Goal: Contribute content: Contribute content

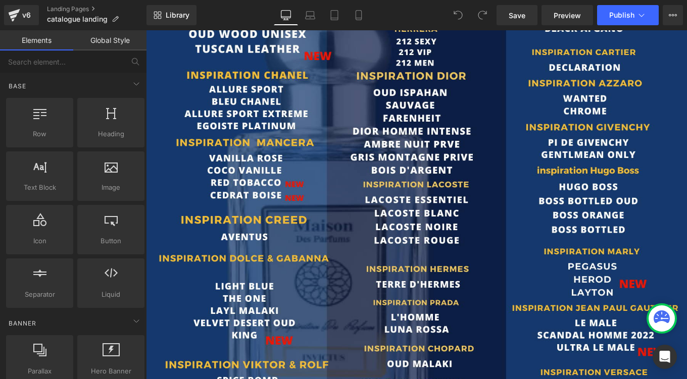
scroll to position [931, 0]
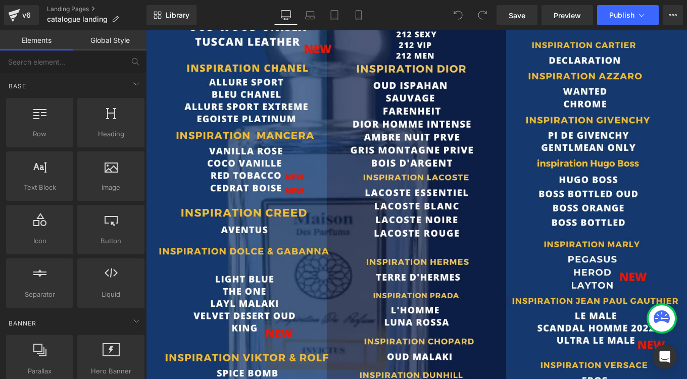
click at [301, 206] on img at bounding box center [451, 346] width 611 height 864
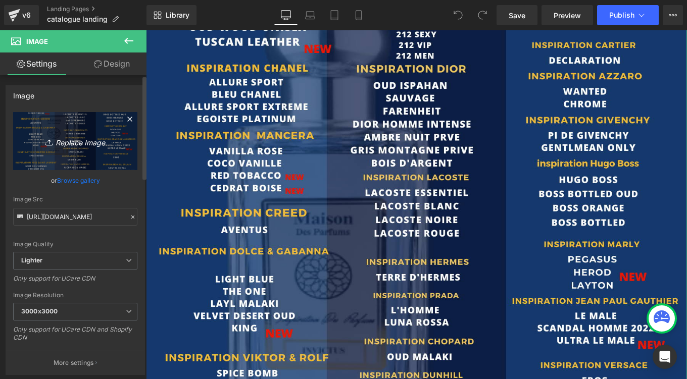
click at [88, 141] on icon "Replace Image" at bounding box center [75, 141] width 81 height 13
type input "C:\fakepath\3.png"
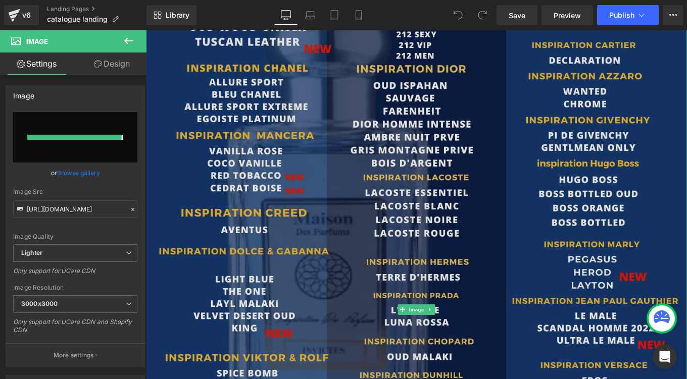
type input "[URL][DOMAIN_NAME]"
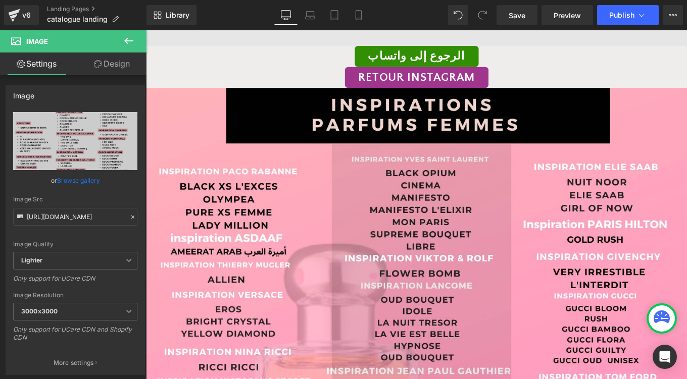
scroll to position [1684, 0]
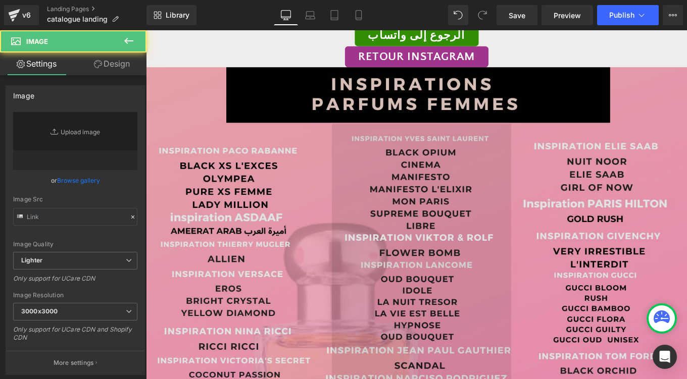
type input "[URL][DOMAIN_NAME]"
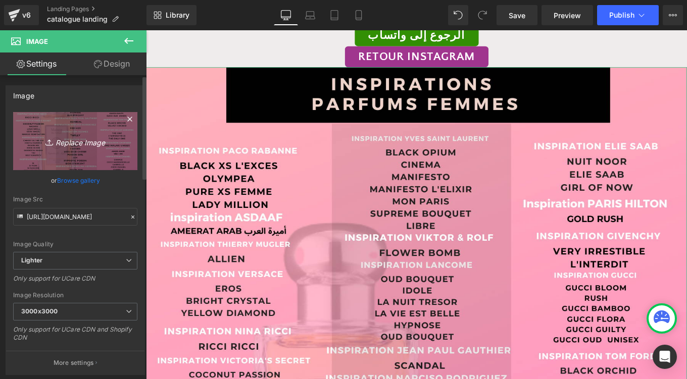
click at [91, 141] on icon "Replace Image" at bounding box center [75, 141] width 81 height 13
type input "C:\fakepath\4.png"
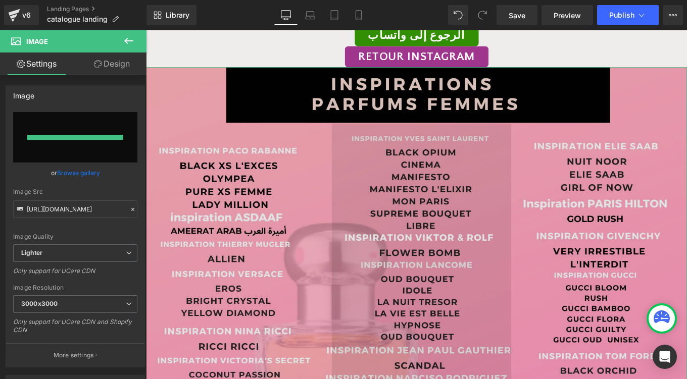
type input "[URL][DOMAIN_NAME]"
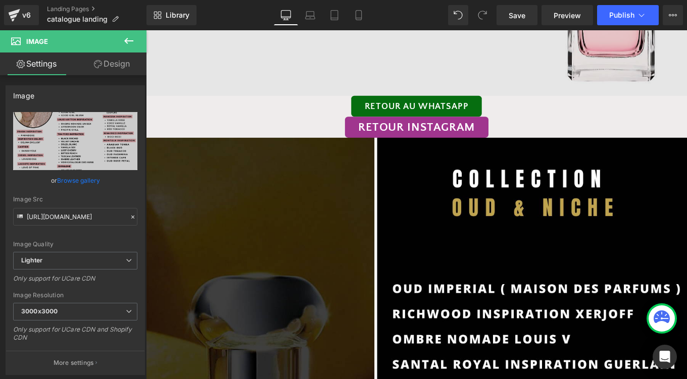
scroll to position [2702, 0]
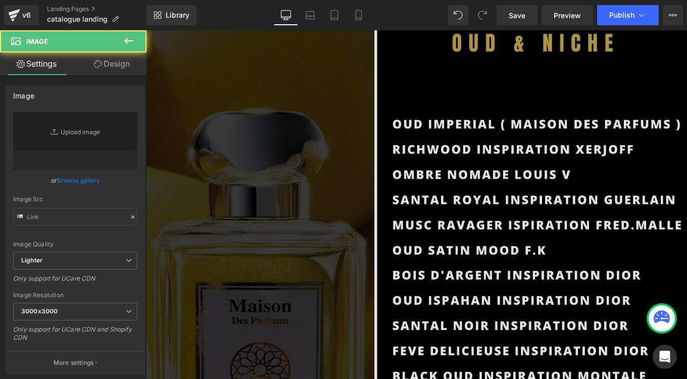
type input "[URL][DOMAIN_NAME]"
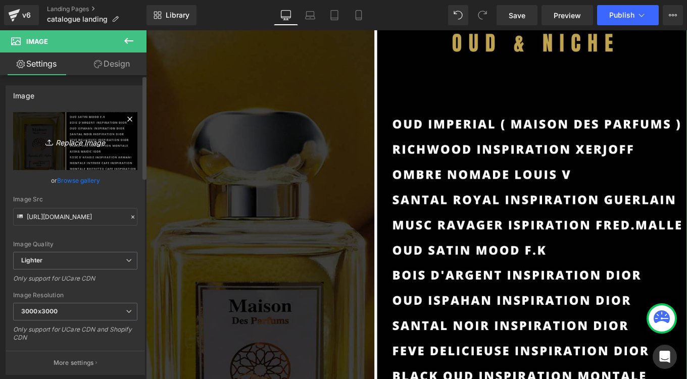
click at [88, 143] on icon "Replace Image" at bounding box center [75, 141] width 81 height 13
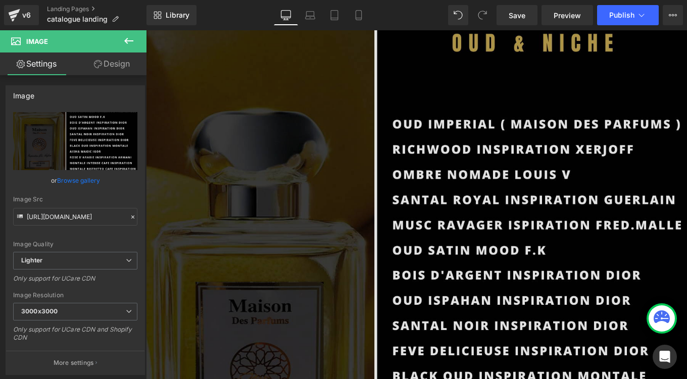
type input "C:\fakepath\6.png"
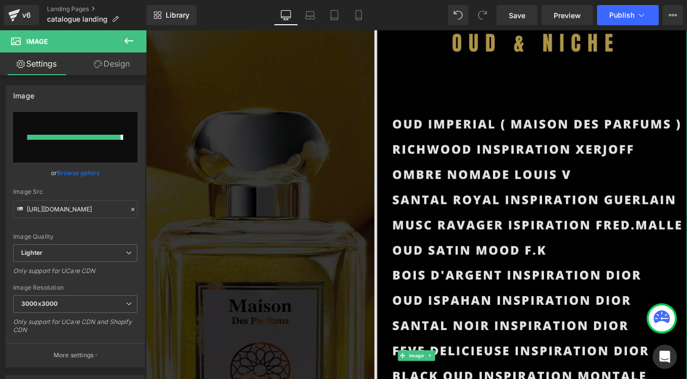
type input "[URL][DOMAIN_NAME]"
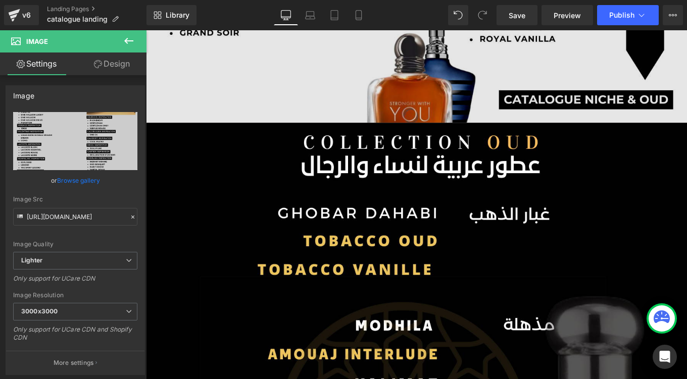
scroll to position [3398, 0]
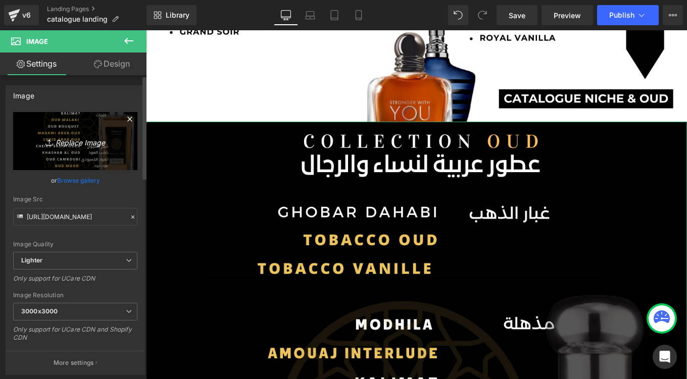
click at [91, 143] on icon "Replace Image" at bounding box center [75, 141] width 81 height 13
type input "C:\fakepath\7.png"
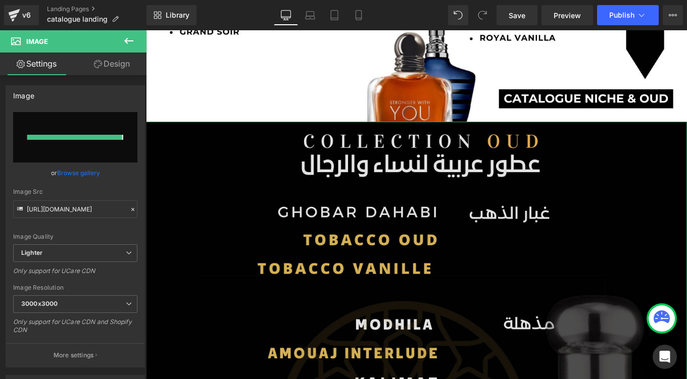
type input "[URL][DOMAIN_NAME]"
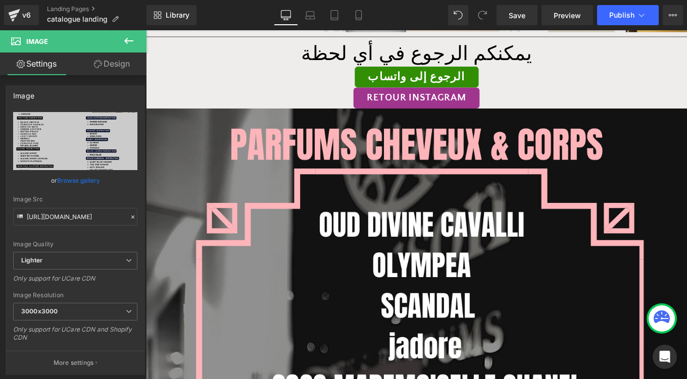
scroll to position [4444, 0]
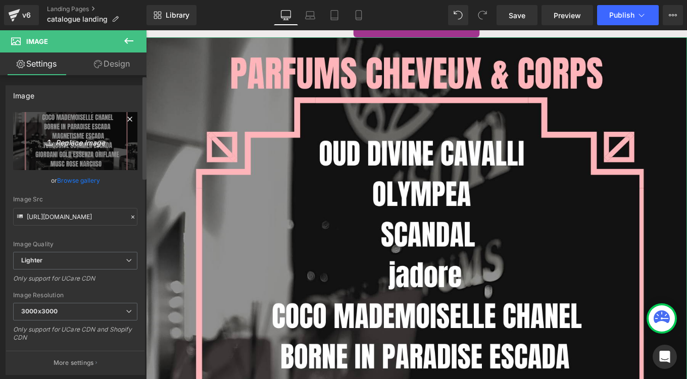
click at [91, 145] on icon "Replace Image" at bounding box center [75, 141] width 81 height 13
type input "C:\fakepath\9.png"
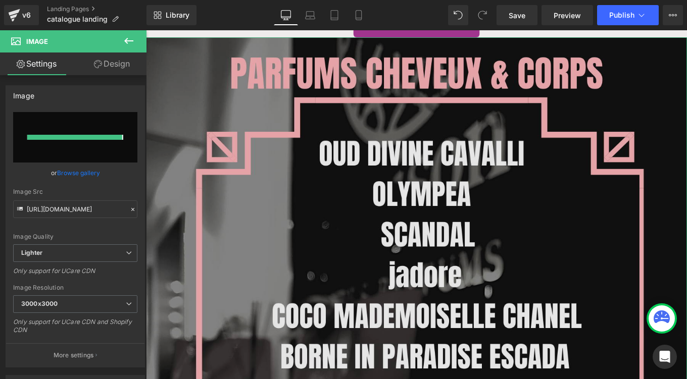
type input "[URL][DOMAIN_NAME]"
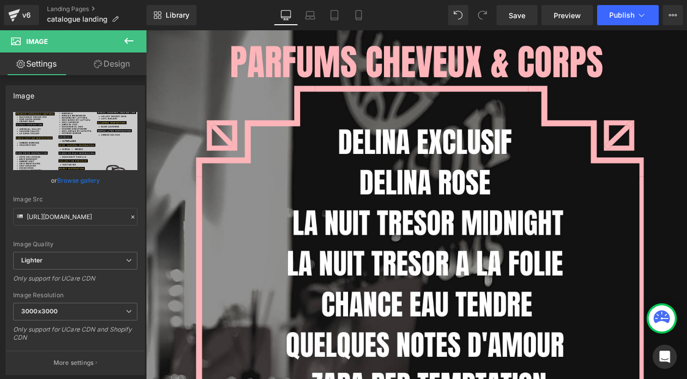
scroll to position [5356, 0]
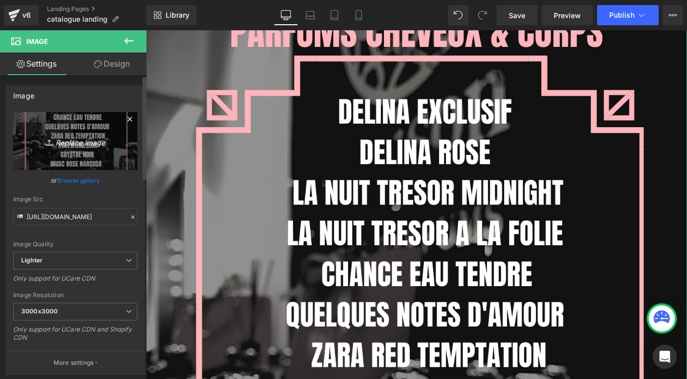
click at [93, 142] on icon "Replace Image" at bounding box center [75, 141] width 81 height 13
type input "C:\fakepath\17.png"
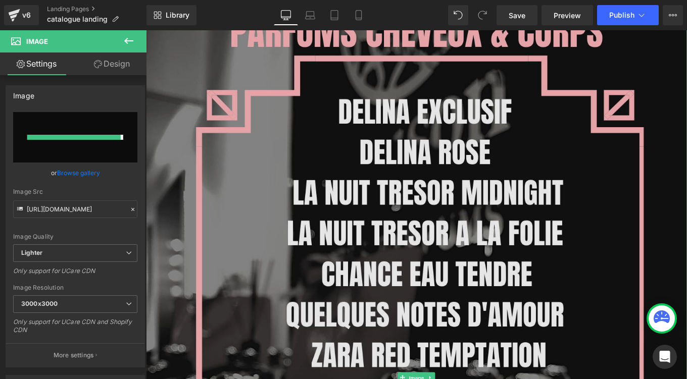
type input "[URL][DOMAIN_NAME]"
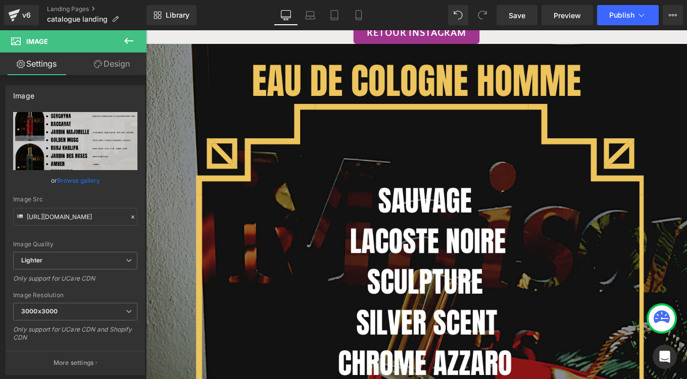
scroll to position [6322, 0]
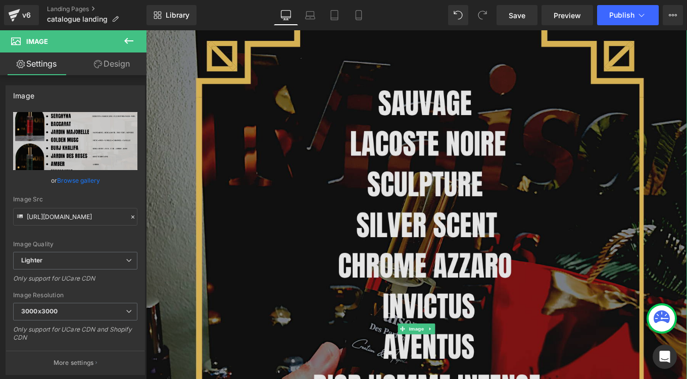
click at [360, 243] on img at bounding box center [451, 367] width 611 height 864
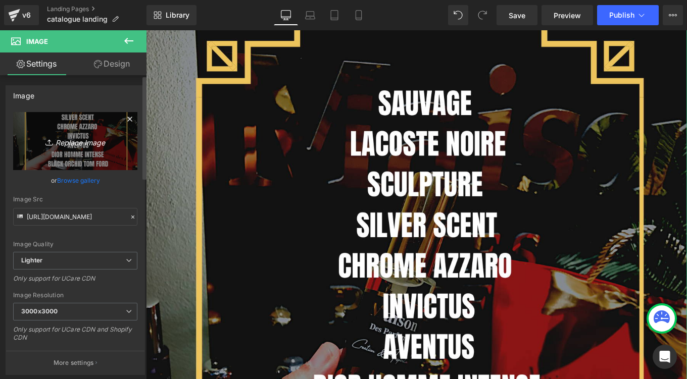
click at [80, 141] on icon "Replace Image" at bounding box center [75, 141] width 81 height 13
type input "C:\fakepath\15.png"
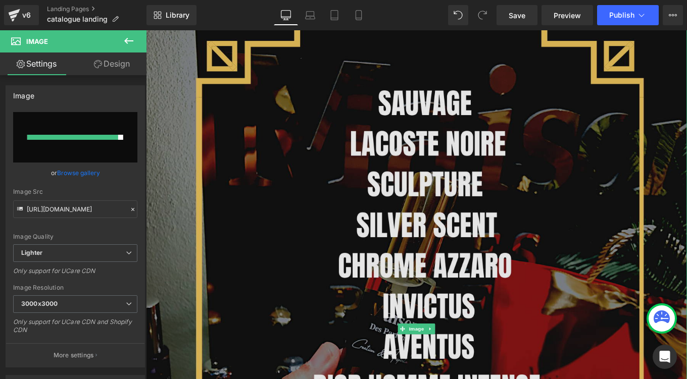
type input "[URL][DOMAIN_NAME]"
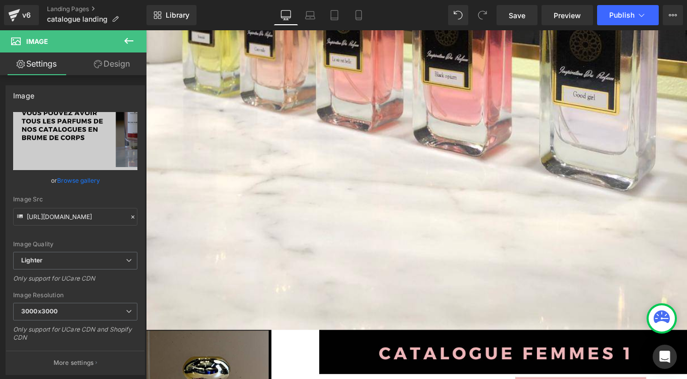
scroll to position [475, 0]
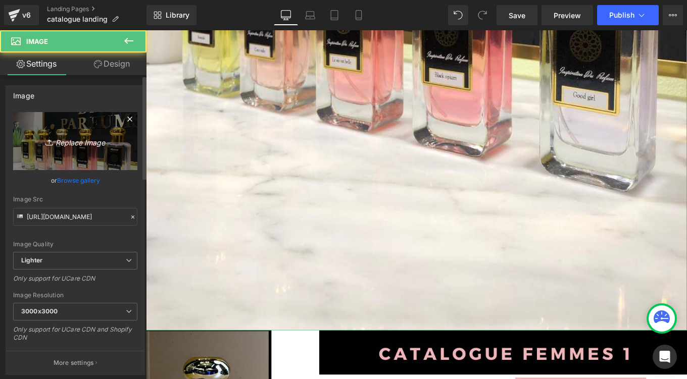
click at [87, 143] on icon "Replace Image" at bounding box center [75, 141] width 81 height 13
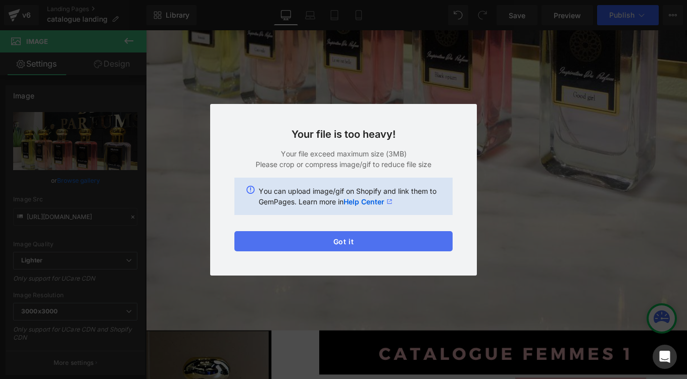
click at [378, 241] on button "Got it" at bounding box center [343, 241] width 218 height 20
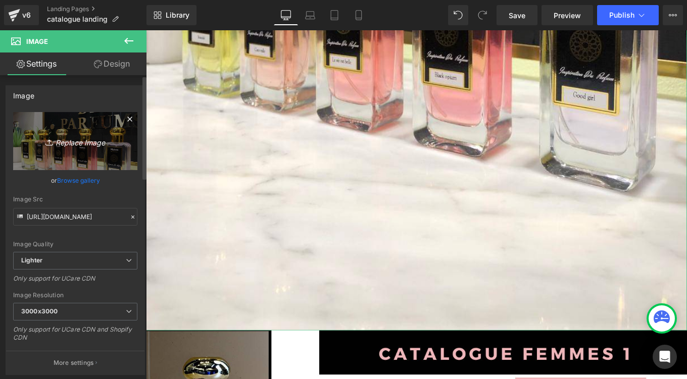
click at [81, 142] on icon "Replace Image" at bounding box center [75, 141] width 81 height 13
type input "C:\fakepath\1.png"
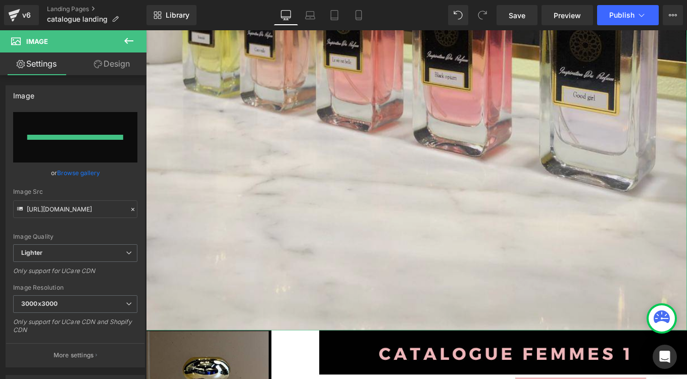
type input "[URL][DOMAIN_NAME]"
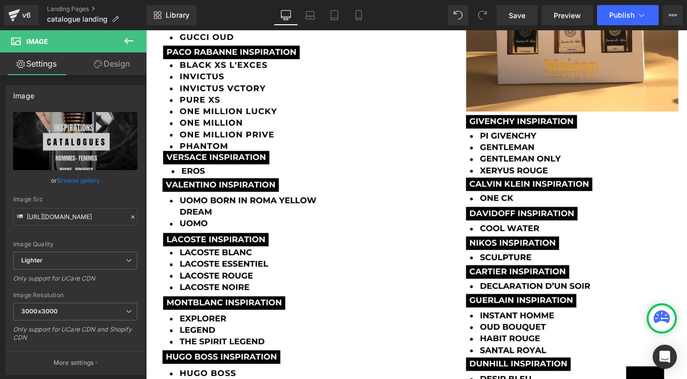
scroll to position [2660, 0]
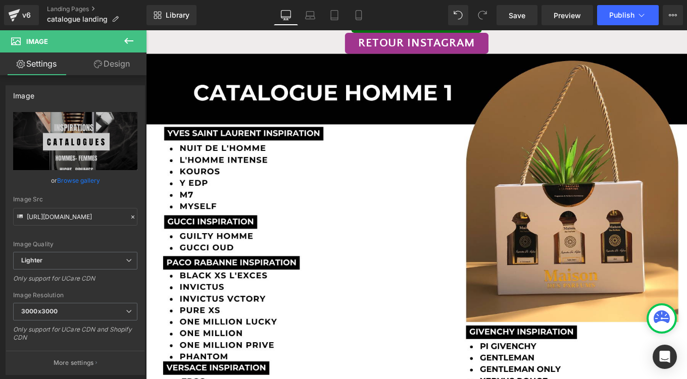
click at [127, 37] on icon at bounding box center [129, 41] width 12 height 12
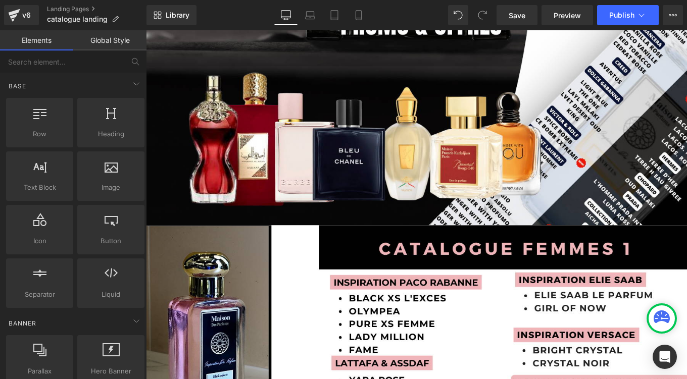
scroll to position [644, 0]
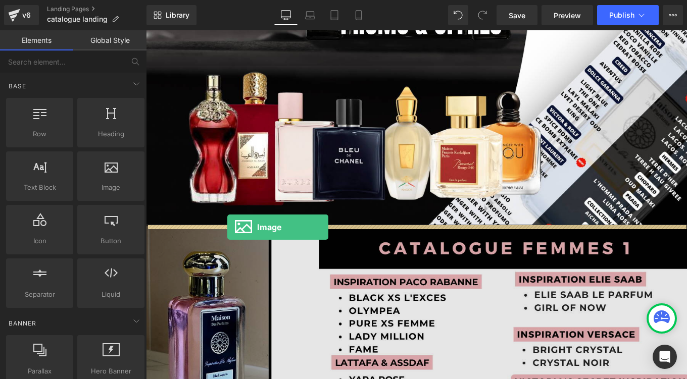
drag, startPoint x: 261, startPoint y: 204, endPoint x: 238, endPoint y: 253, distance: 54.2
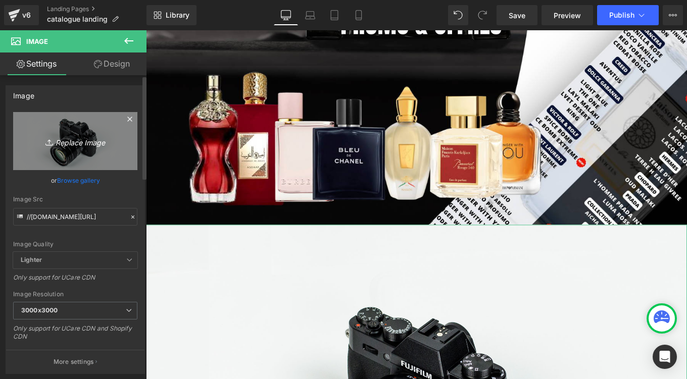
click at [73, 142] on icon "Replace Image" at bounding box center [75, 141] width 81 height 13
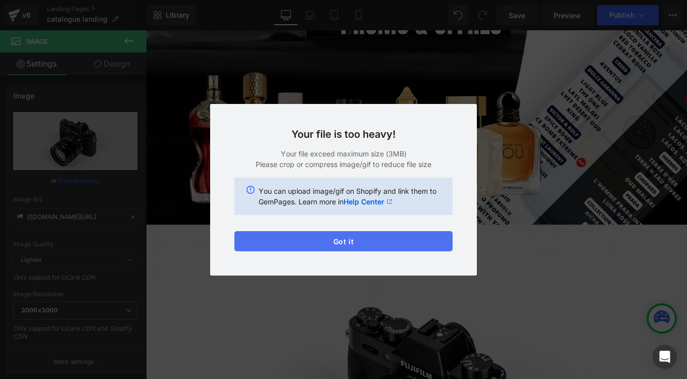
click at [375, 243] on button "Got it" at bounding box center [343, 241] width 218 height 20
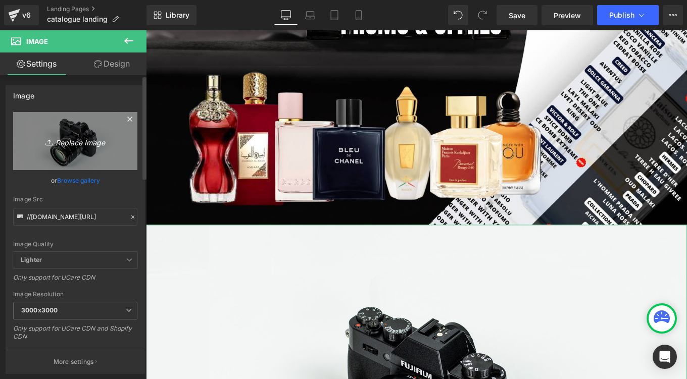
click at [94, 143] on icon "Replace Image" at bounding box center [75, 141] width 81 height 13
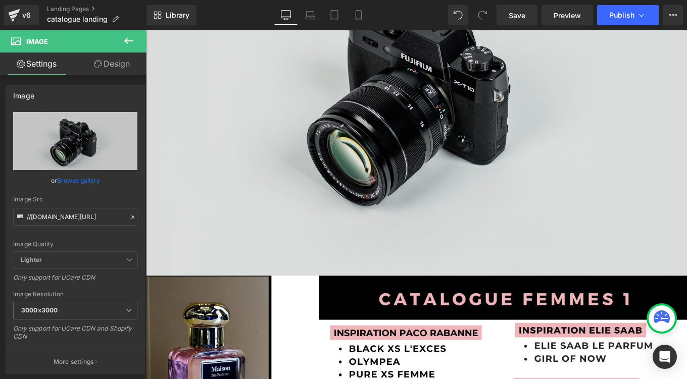
scroll to position [962, 0]
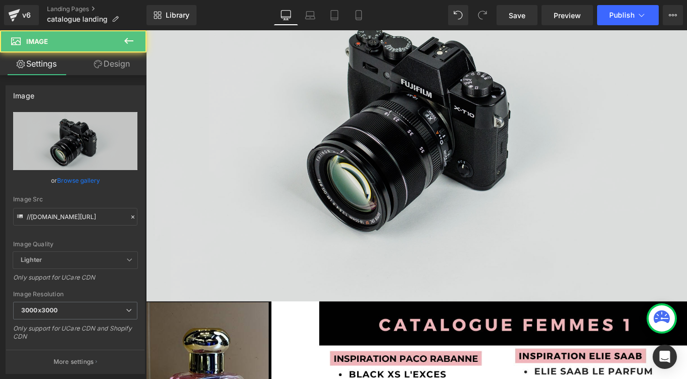
click at [437, 112] on img at bounding box center [451, 134] width 611 height 405
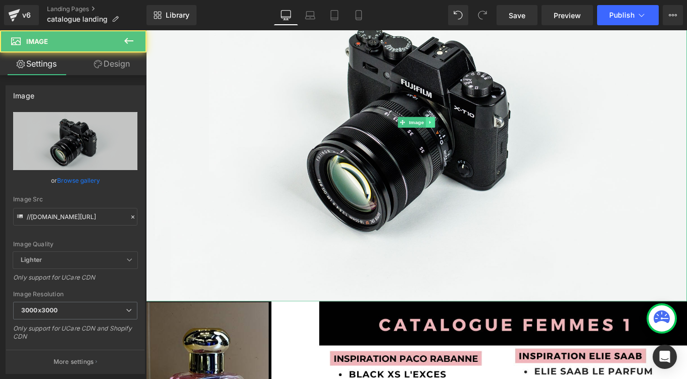
click at [469, 135] on icon at bounding box center [467, 134] width 6 height 6
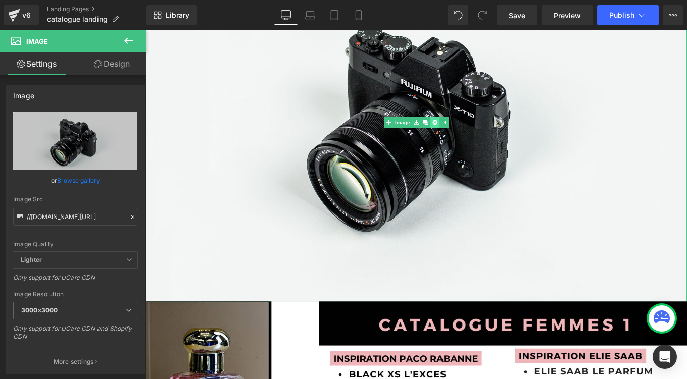
click at [475, 134] on icon at bounding box center [473, 135] width 6 height 6
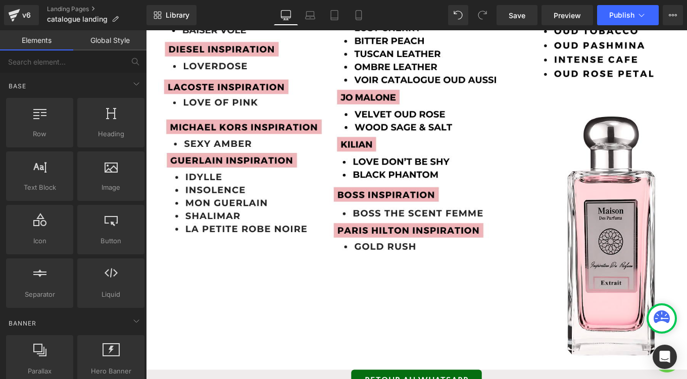
scroll to position [2553, 0]
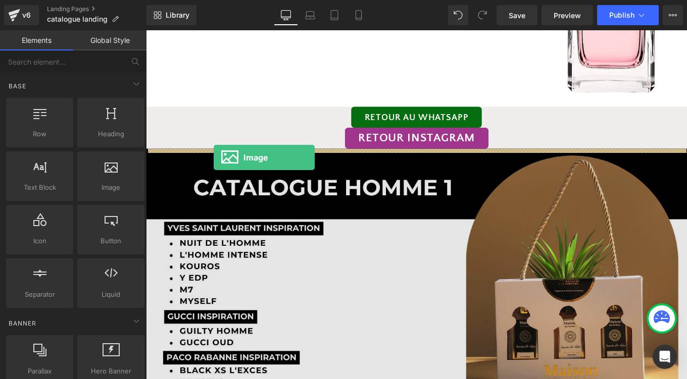
drag, startPoint x: 252, startPoint y: 202, endPoint x: 222, endPoint y: 174, distance: 41.1
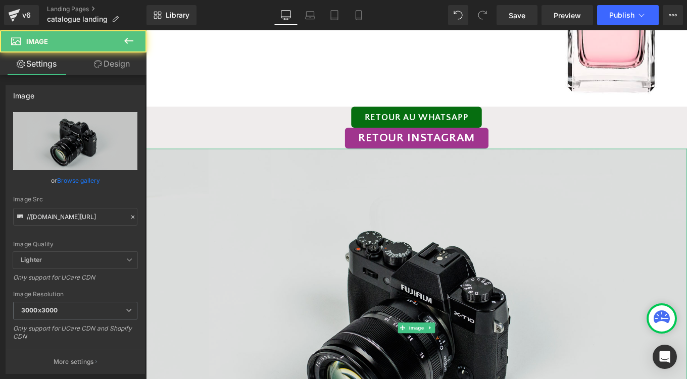
click at [251, 217] on img at bounding box center [451, 366] width 611 height 405
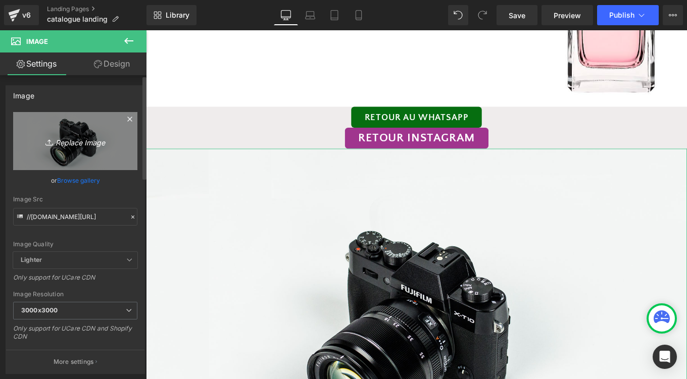
click at [69, 141] on icon "Replace Image" at bounding box center [75, 141] width 81 height 13
type input "C:\fakepath\5.png"
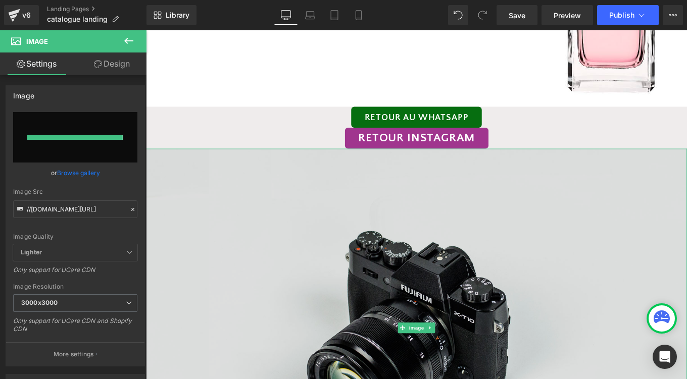
type input "[URL][DOMAIN_NAME]"
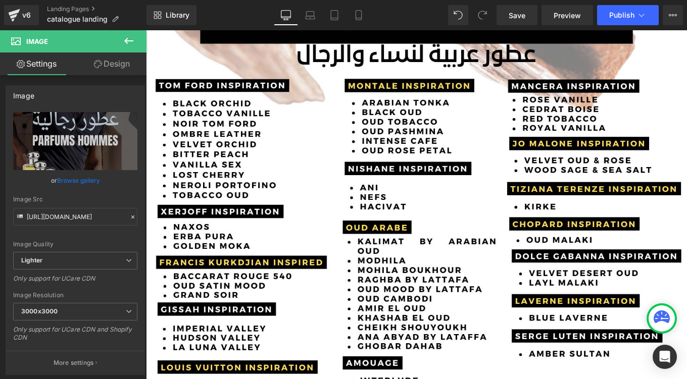
scroll to position [5256, 0]
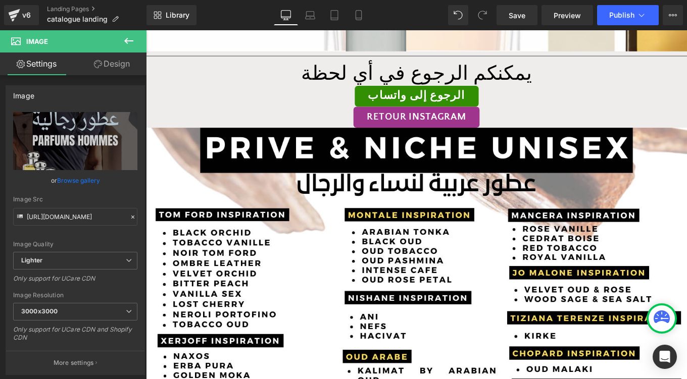
click at [130, 44] on icon at bounding box center [129, 41] width 12 height 12
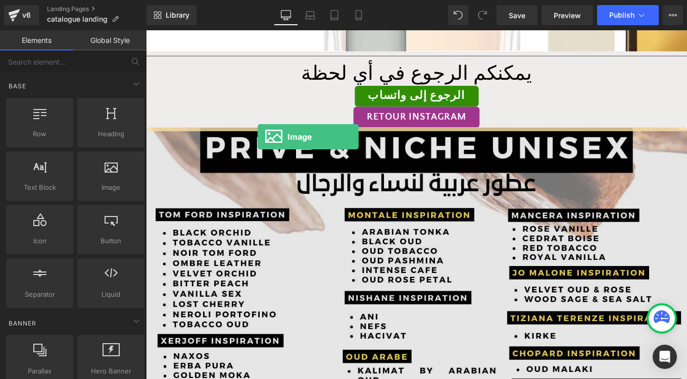
drag, startPoint x: 258, startPoint y: 217, endPoint x: 272, endPoint y: 150, distance: 68.1
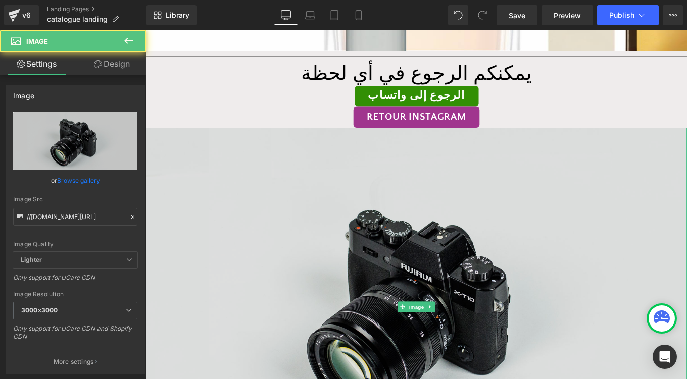
click at [283, 195] on img at bounding box center [451, 342] width 611 height 405
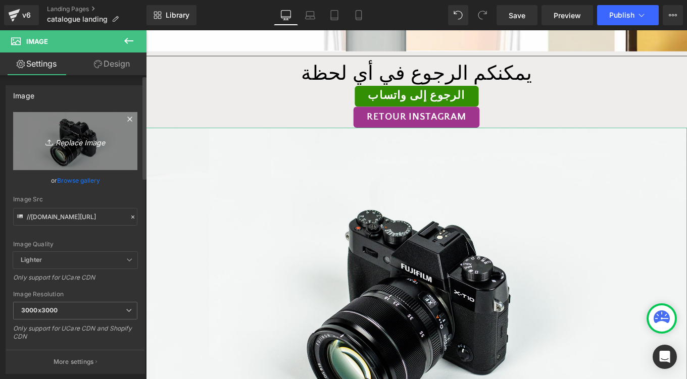
click at [88, 141] on icon "Replace Image" at bounding box center [75, 141] width 81 height 13
type input "C:\fakepath\8.png"
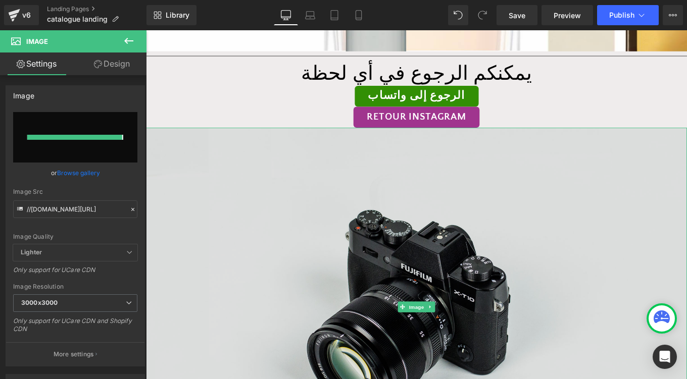
type input "[URL][DOMAIN_NAME]"
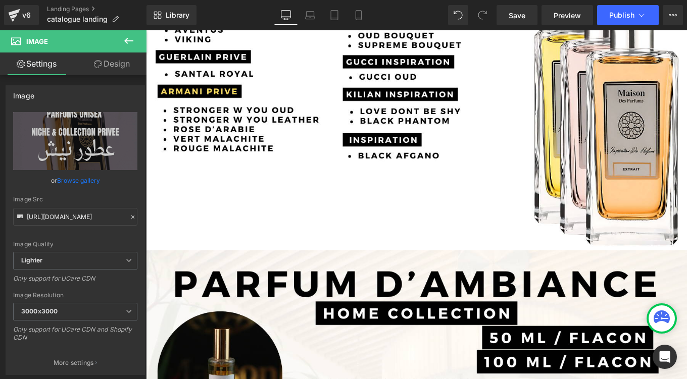
scroll to position [6907, 0]
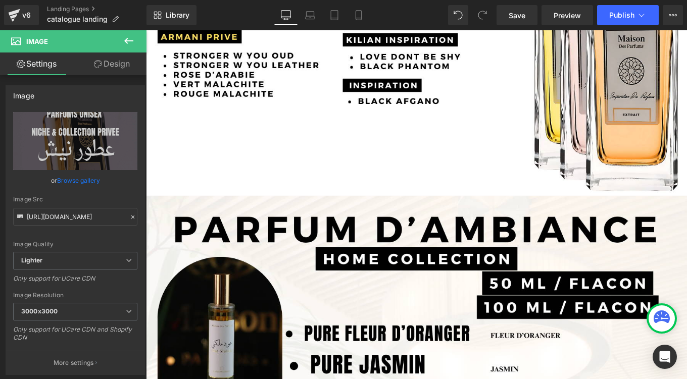
click at [125, 43] on icon at bounding box center [129, 41] width 12 height 12
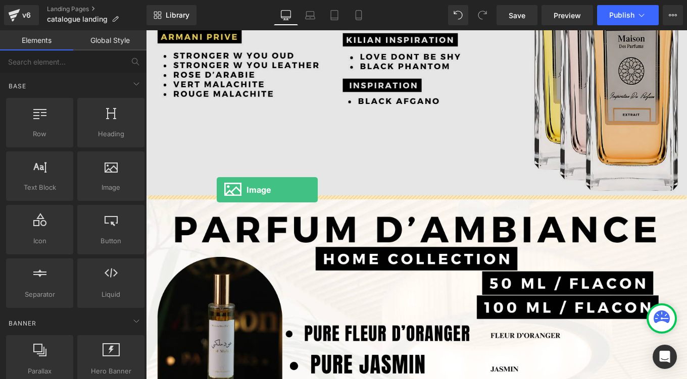
drag, startPoint x: 257, startPoint y: 211, endPoint x: 226, endPoint y: 211, distance: 31.3
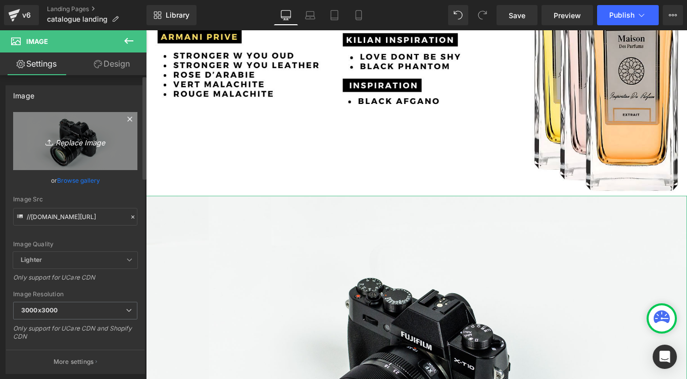
click at [79, 142] on icon "Replace Image" at bounding box center [75, 141] width 81 height 13
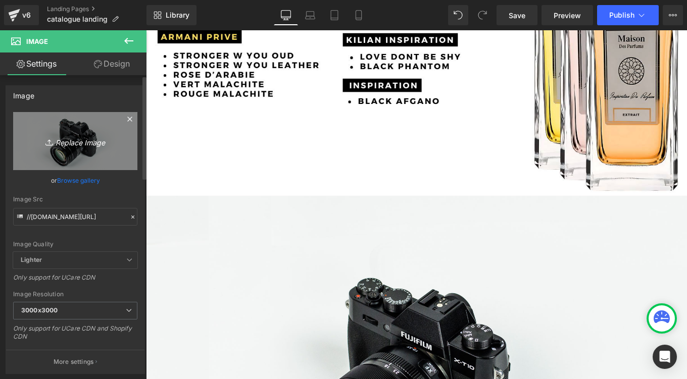
type input "C:\fakepath\16.png"
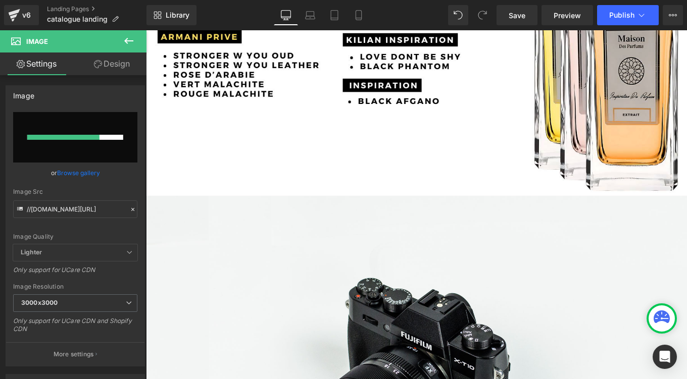
click at [657, 320] on icon at bounding box center [661, 316] width 16 height 13
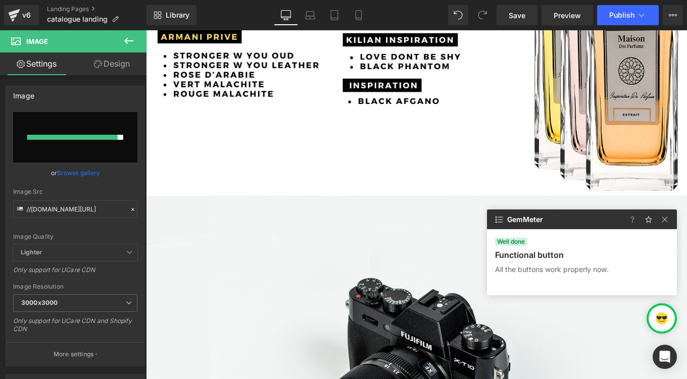
click at [657, 320] on img at bounding box center [661, 319] width 12 height 12
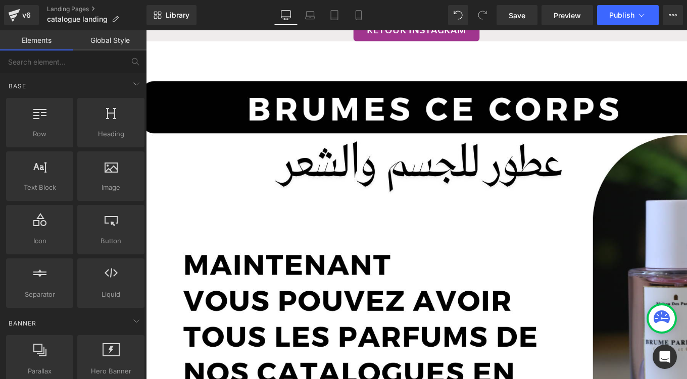
scroll to position [8819, 0]
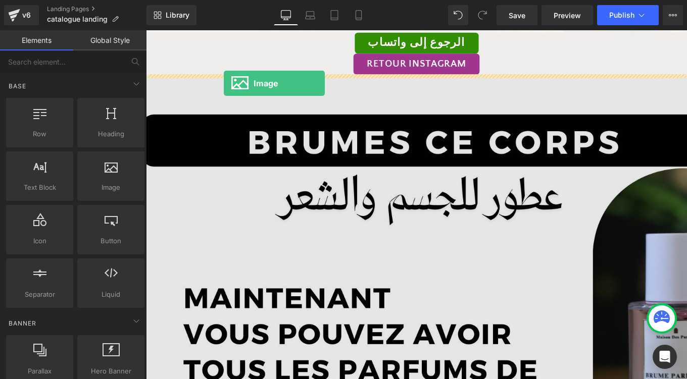
drag, startPoint x: 258, startPoint y: 206, endPoint x: 234, endPoint y: 90, distance: 119.1
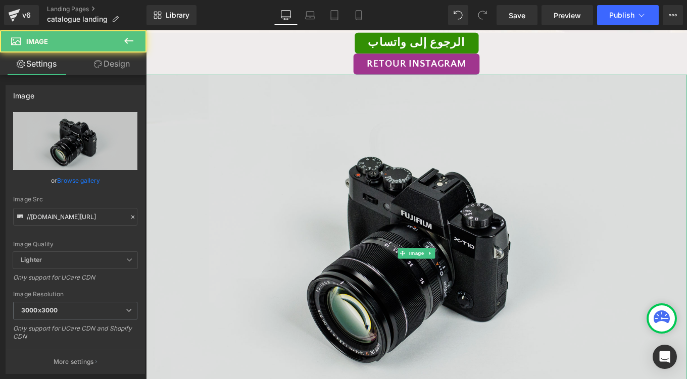
click at [293, 194] on img at bounding box center [451, 282] width 611 height 405
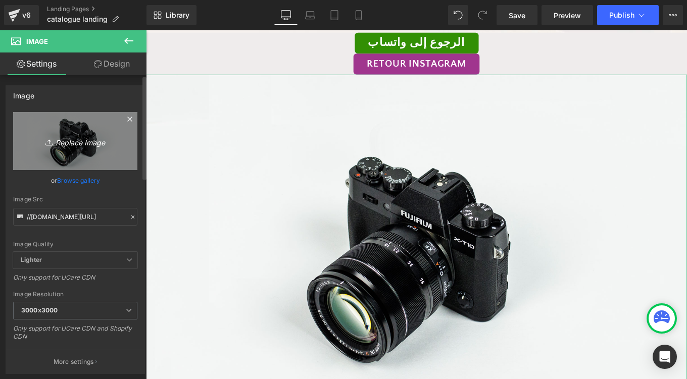
click at [73, 143] on icon "Replace Image" at bounding box center [75, 141] width 81 height 13
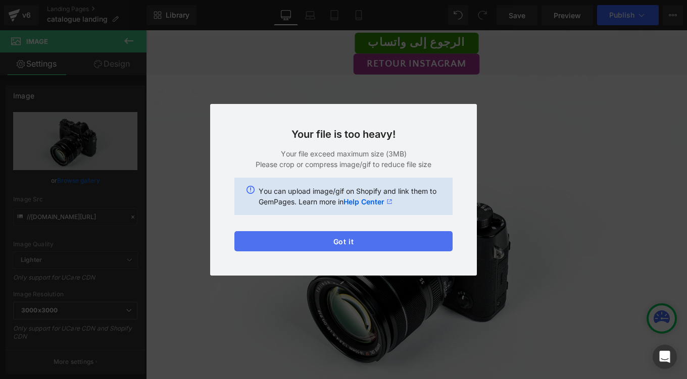
click at [389, 238] on button "Got it" at bounding box center [343, 241] width 218 height 20
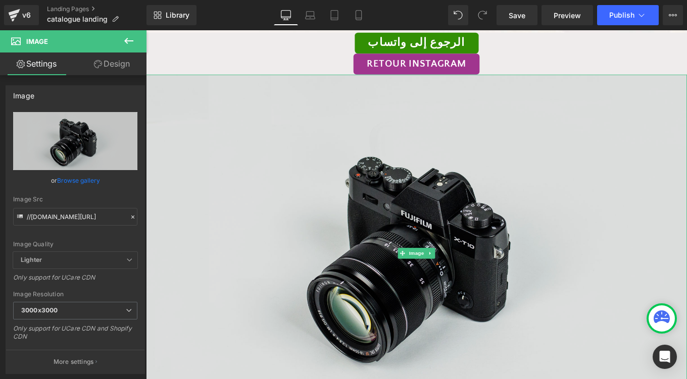
scroll to position [8822, 0]
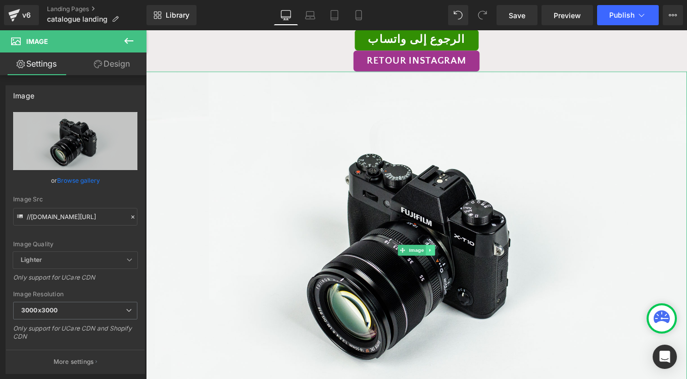
click at [469, 278] on icon at bounding box center [467, 279] width 6 height 6
click at [475, 278] on link at bounding box center [472, 279] width 11 height 12
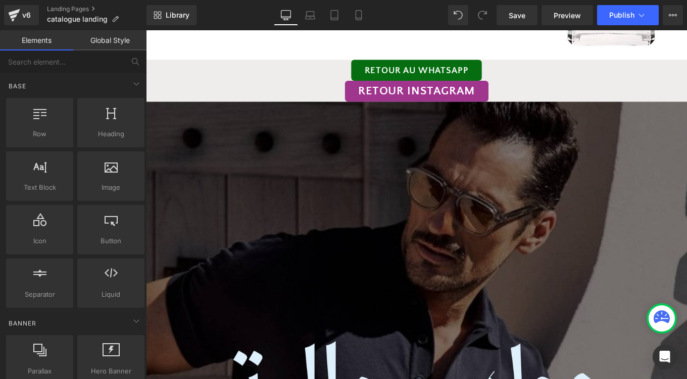
scroll to position [2599, 0]
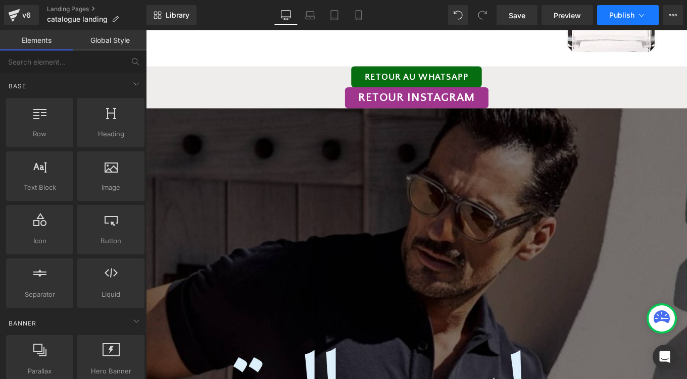
click at [621, 21] on button "Publish" at bounding box center [628, 15] width 62 height 20
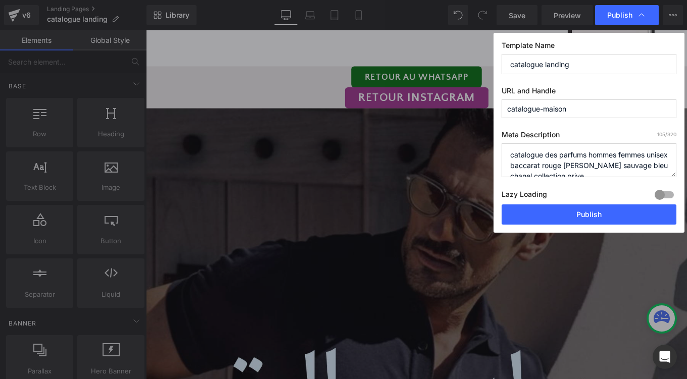
click at [543, 64] on input "catalogue landing" at bounding box center [588, 64] width 175 height 20
type input "catalogue en image landing"
click at [572, 110] on input "catalogue-maison" at bounding box center [588, 108] width 175 height 19
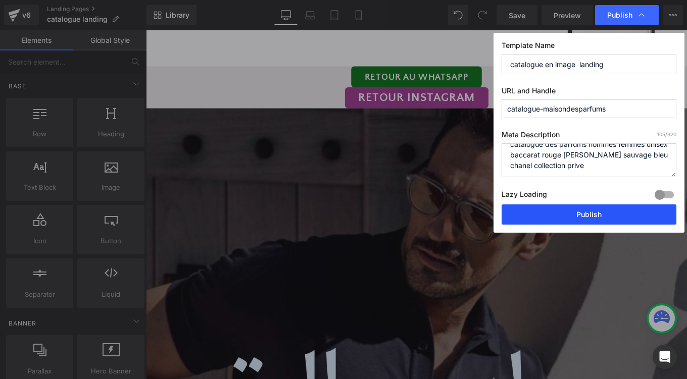
type input "catalogue-maisondesparfums"
click at [582, 220] on button "Publish" at bounding box center [588, 214] width 175 height 20
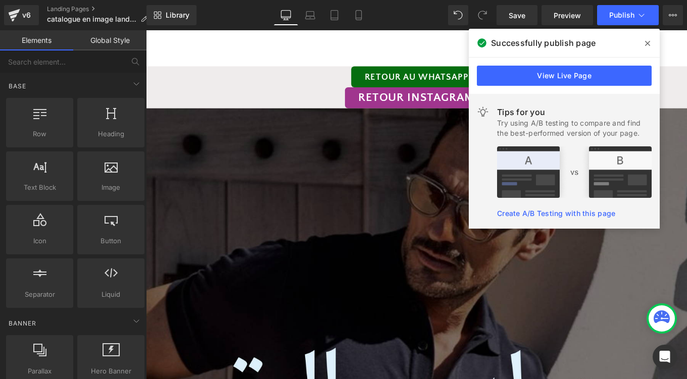
click at [643, 40] on span at bounding box center [647, 43] width 16 height 16
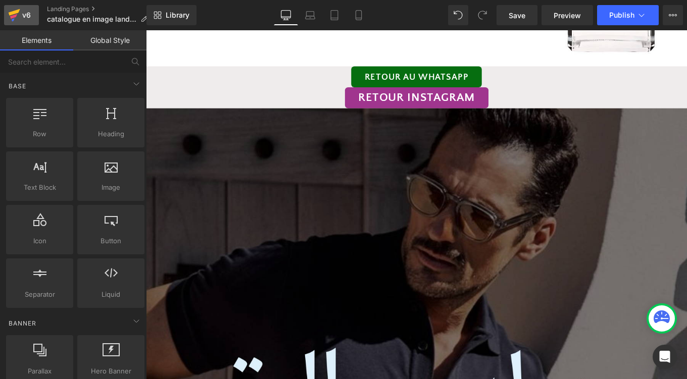
click at [5, 11] on link "v6" at bounding box center [21, 15] width 35 height 20
